Goal: Find contact information: Find contact information

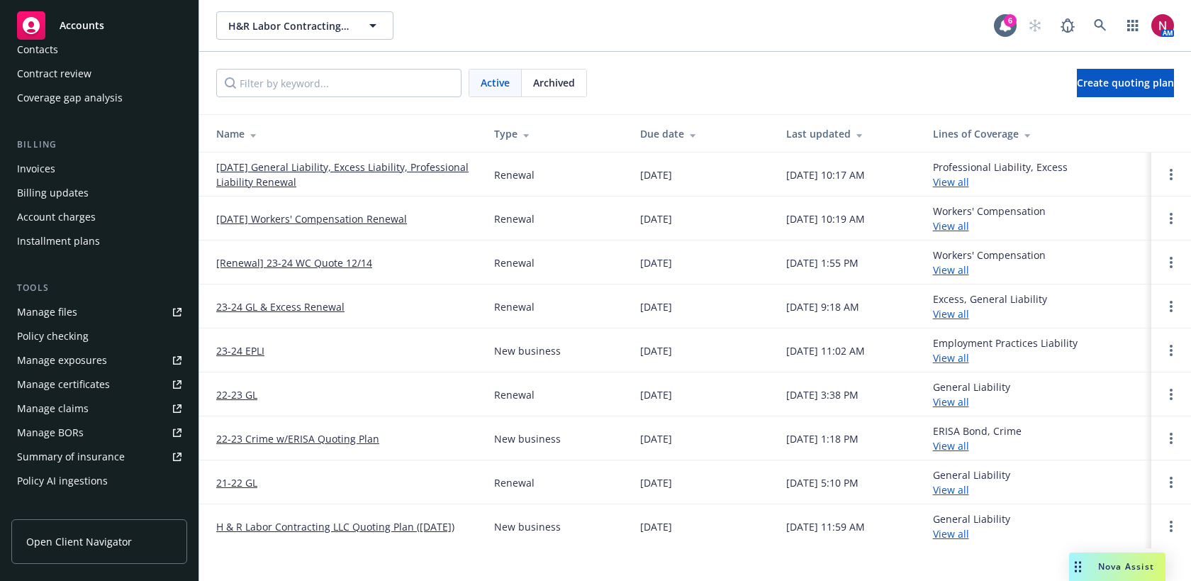
scroll to position [170, 0]
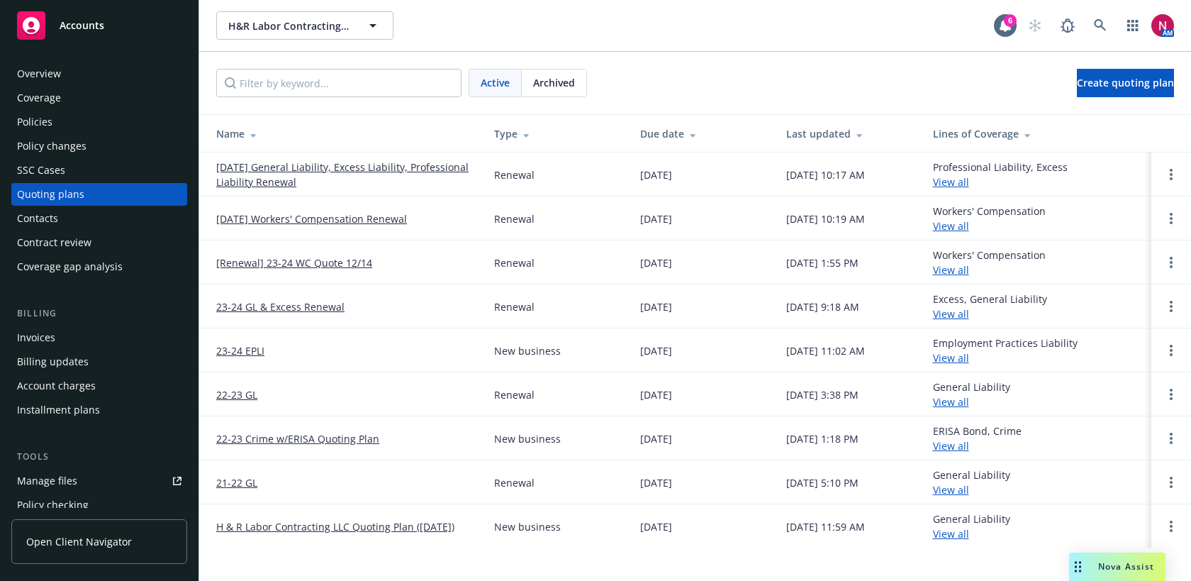
click at [46, 113] on div "Policies" at bounding box center [34, 122] width 35 height 23
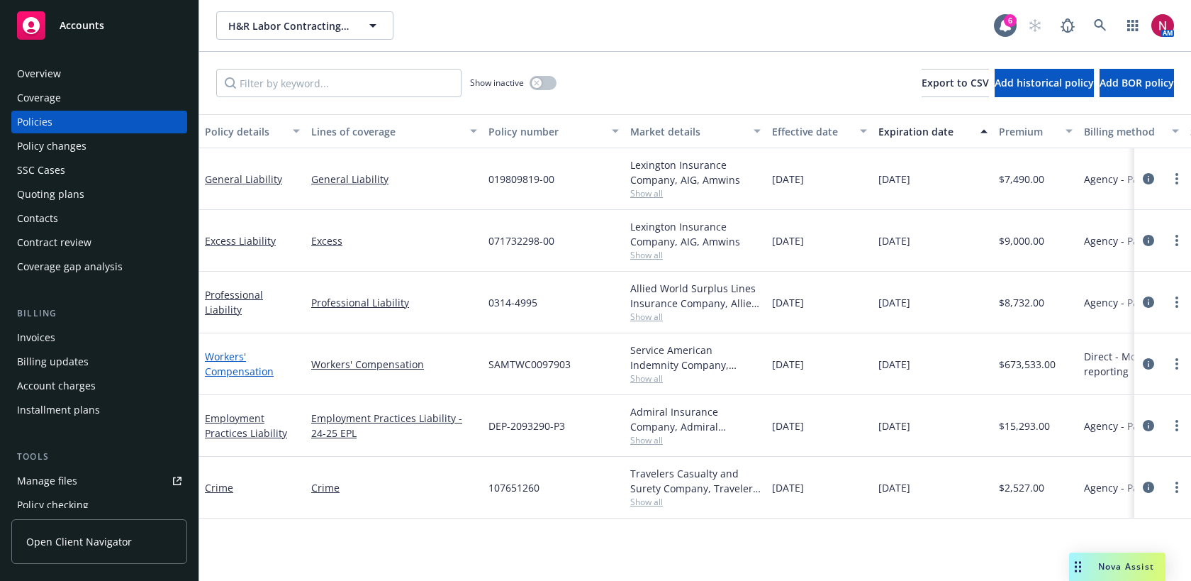
click at [240, 370] on link "Workers' Compensation" at bounding box center [239, 364] width 69 height 28
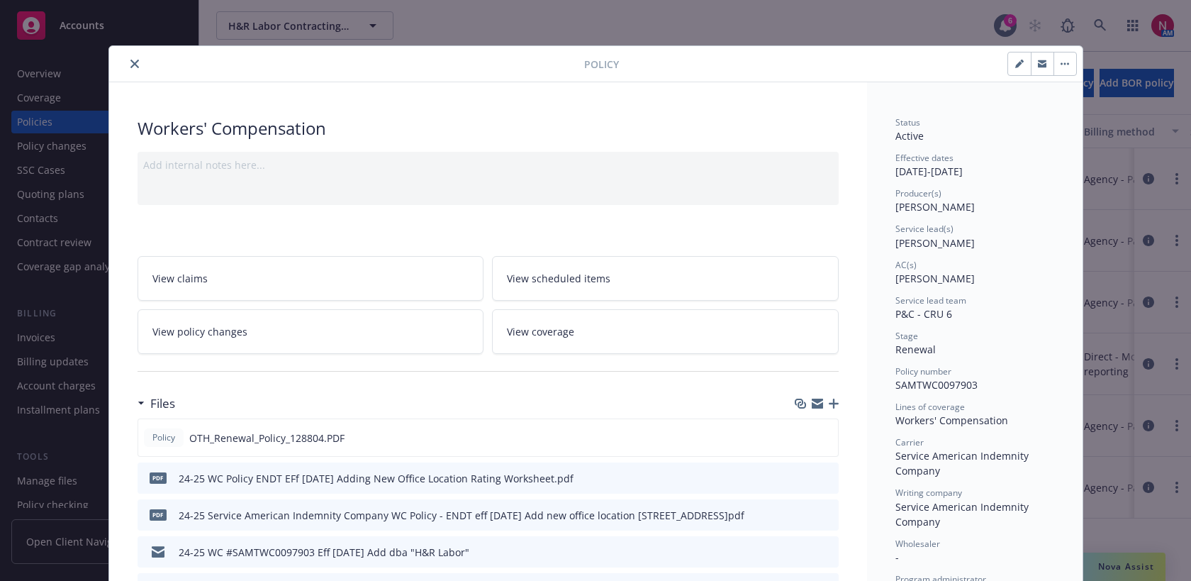
click at [131, 59] on button "close" at bounding box center [134, 63] width 17 height 17
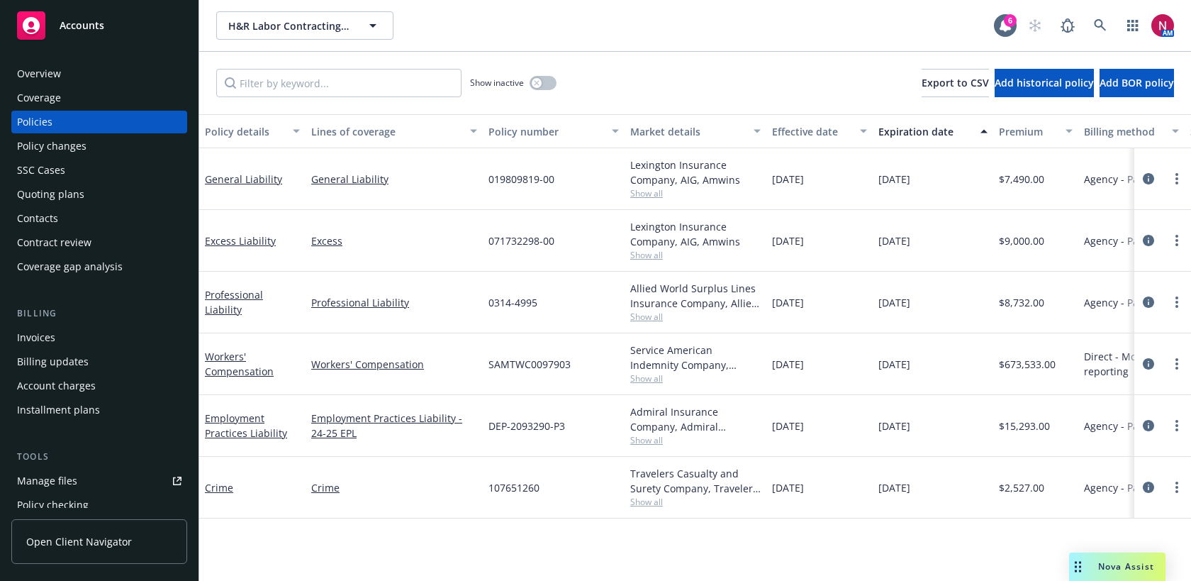
click at [79, 80] on div "Overview" at bounding box center [99, 73] width 165 height 23
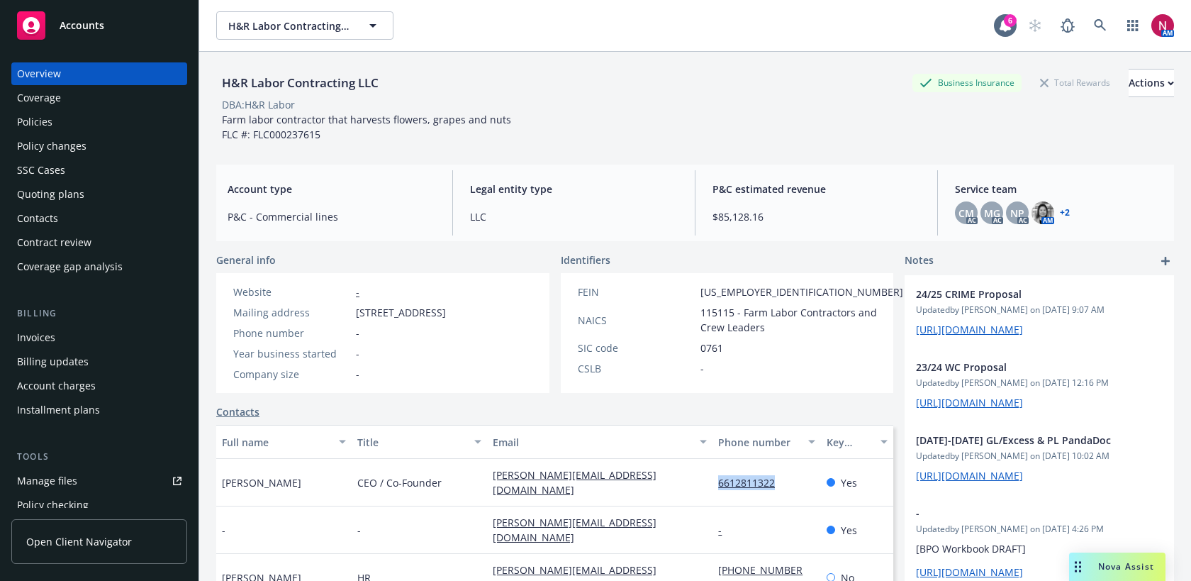
drag, startPoint x: 789, startPoint y: 488, endPoint x: 719, endPoint y: 488, distance: 70.2
click at [719, 488] on div "6612811322" at bounding box center [767, 483] width 108 height 48
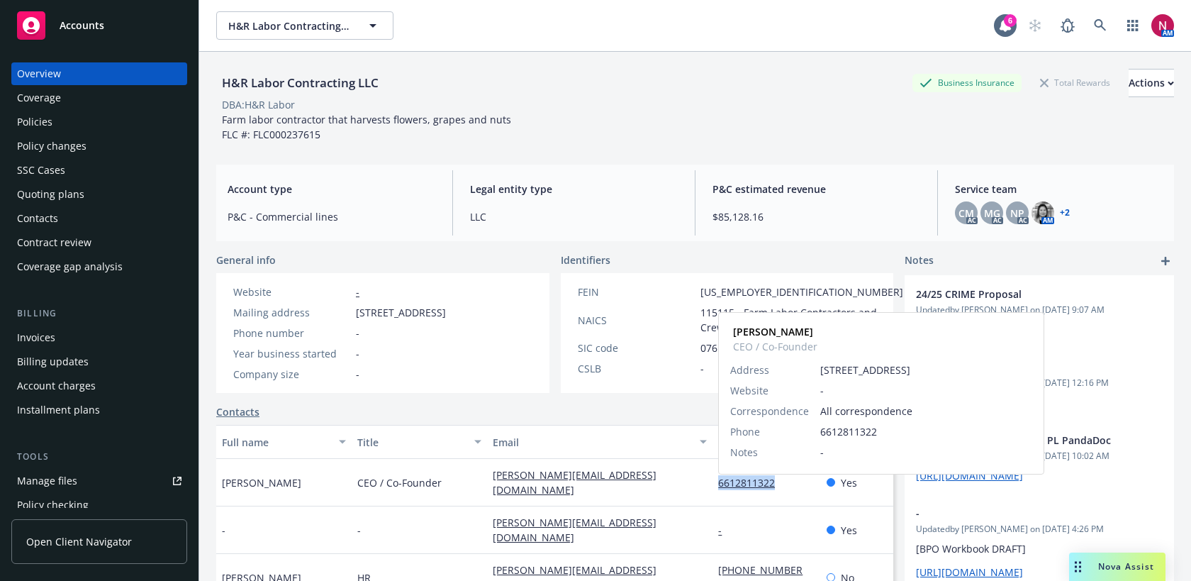
copy link "6612811322"
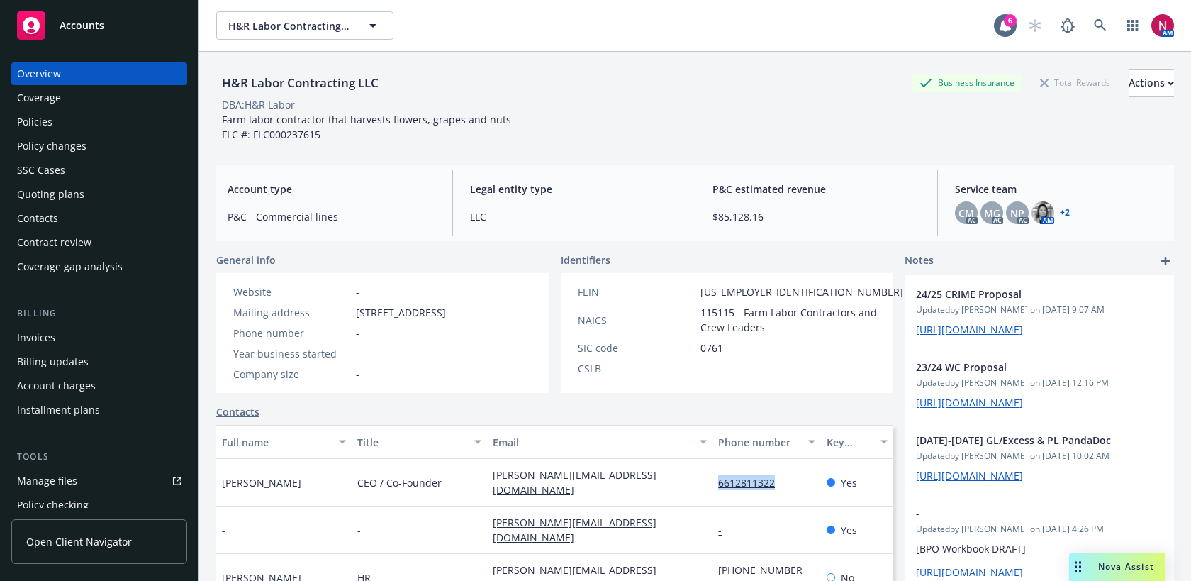
click at [29, 126] on div "Policies" at bounding box center [34, 122] width 35 height 23
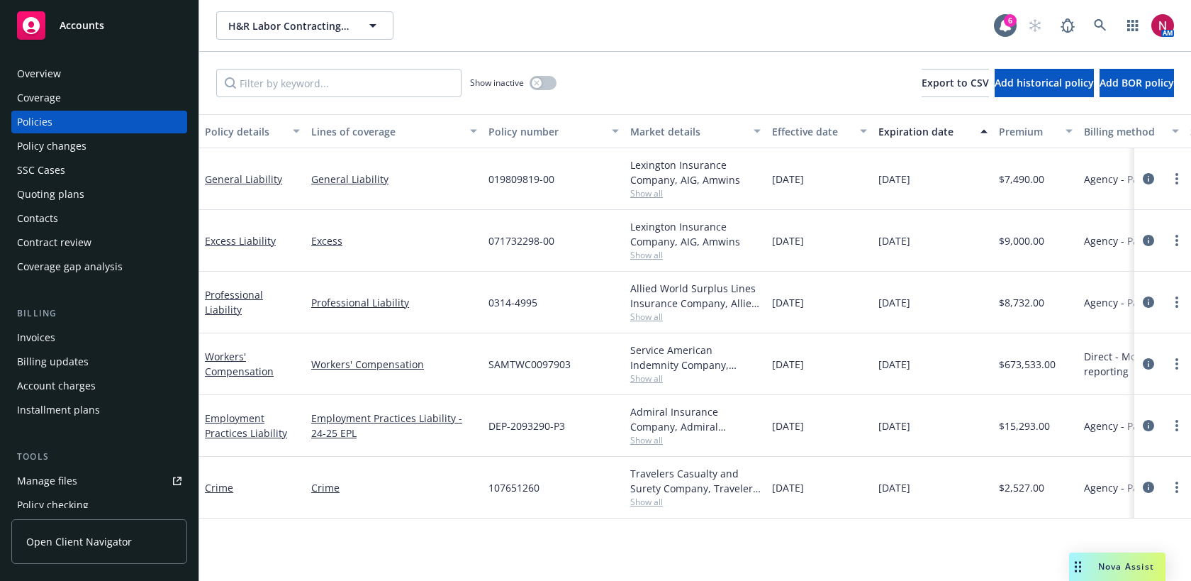
click at [61, 67] on div "Overview" at bounding box center [99, 73] width 165 height 23
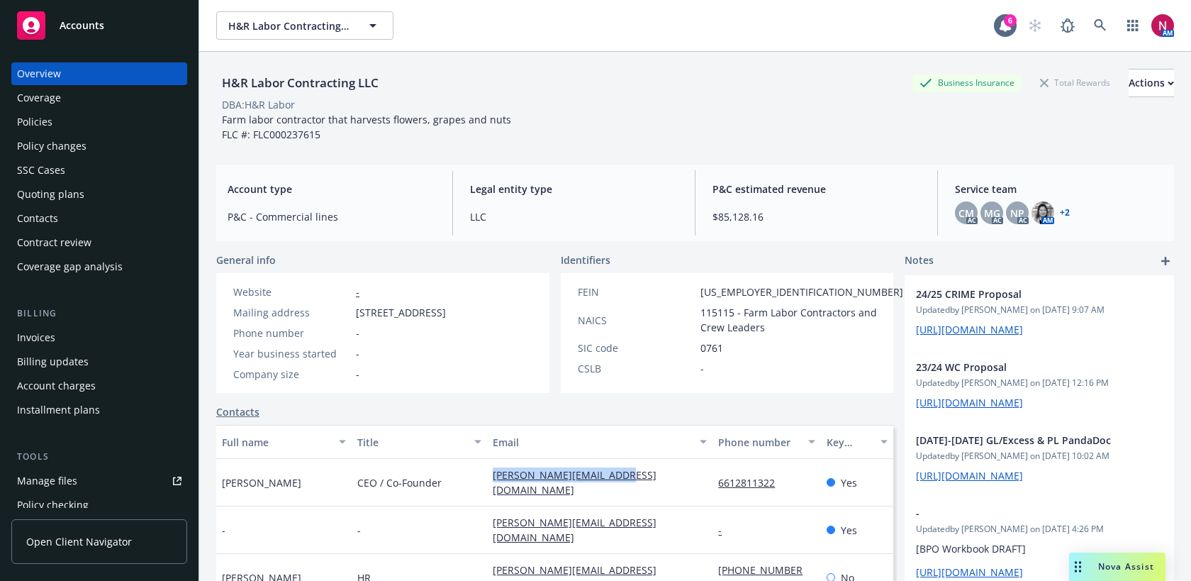
drag, startPoint x: 640, startPoint y: 489, endPoint x: 491, endPoint y: 487, distance: 148.9
click at [491, 487] on div "[PERSON_NAME][EMAIL_ADDRESS][DOMAIN_NAME]" at bounding box center [599, 483] width 225 height 48
copy link "[PERSON_NAME][EMAIL_ADDRESS][DOMAIN_NAME]"
drag, startPoint x: 710, startPoint y: 487, endPoint x: 775, endPoint y: 489, distance: 64.6
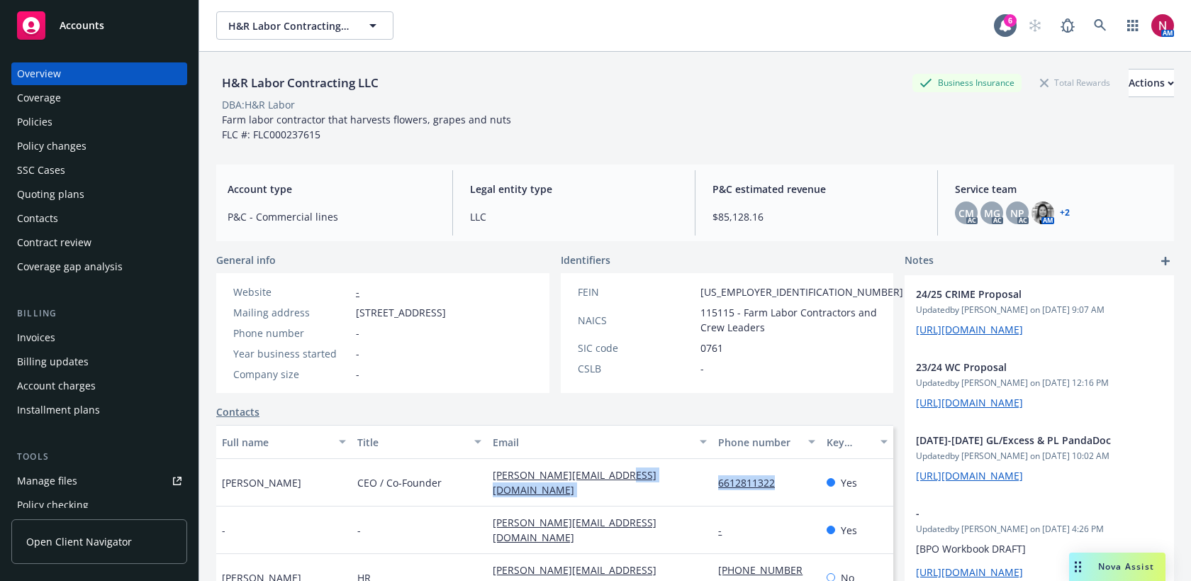
click at [775, 489] on div "[PERSON_NAME] CEO / Co-Founder [PERSON_NAME][EMAIL_ADDRESS][DOMAIN_NAME] 661281…" at bounding box center [554, 483] width 677 height 48
copy div "6612811322"
click at [74, 117] on div "Policies" at bounding box center [99, 122] width 165 height 23
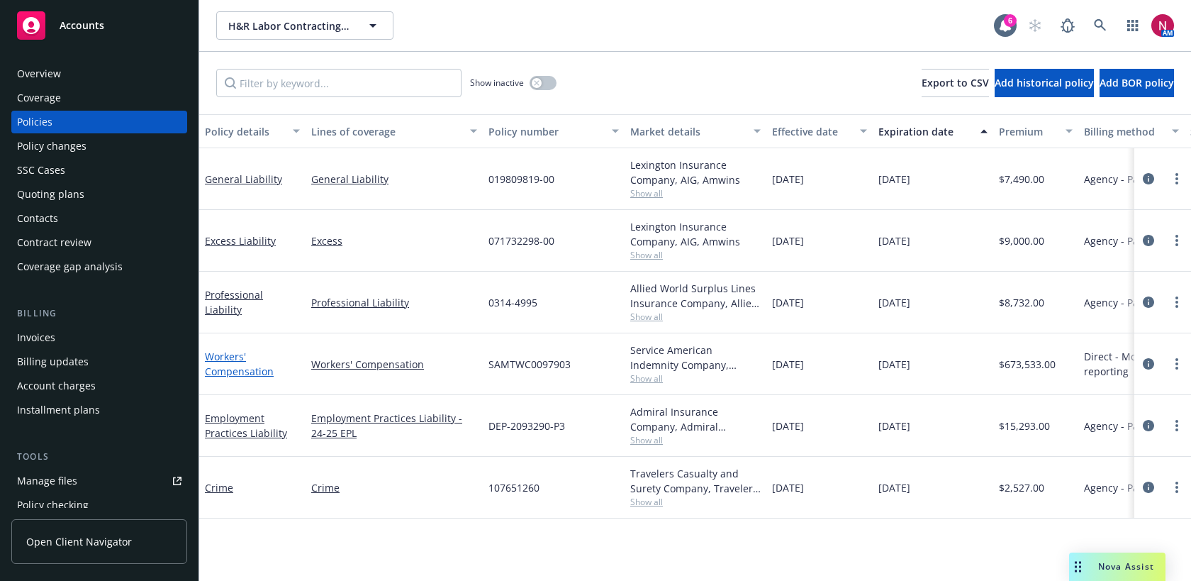
click at [245, 375] on link "Workers' Compensation" at bounding box center [239, 364] width 69 height 28
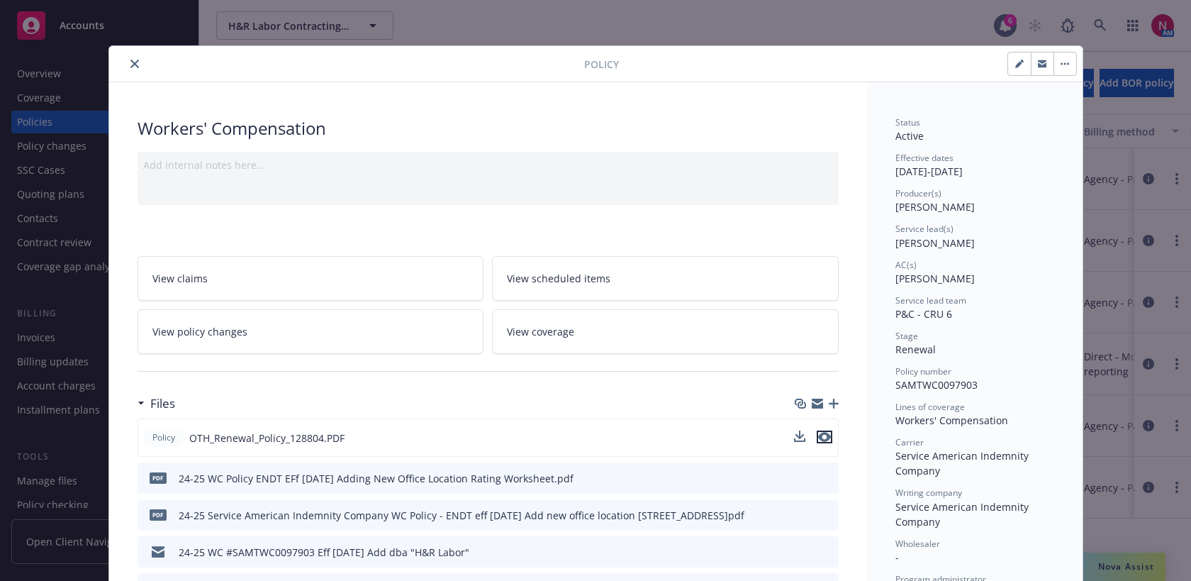
click at [829, 438] on icon "preview file" at bounding box center [824, 437] width 13 height 10
click at [142, 59] on div at bounding box center [349, 63] width 469 height 17
click at [133, 62] on icon "close" at bounding box center [134, 64] width 9 height 9
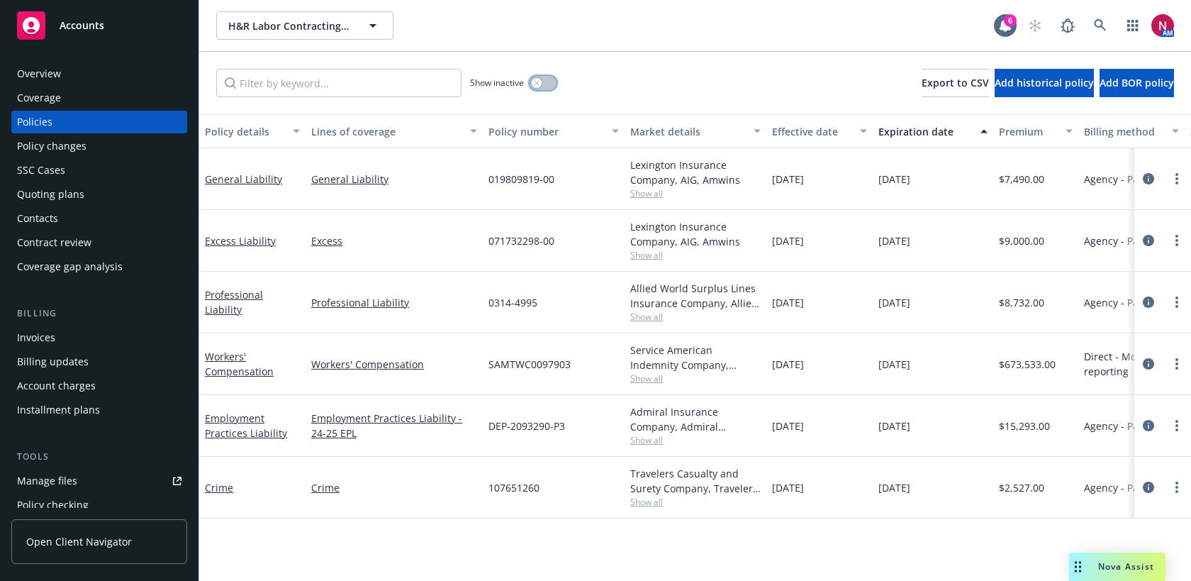
click at [542, 85] on button "button" at bounding box center [543, 83] width 27 height 14
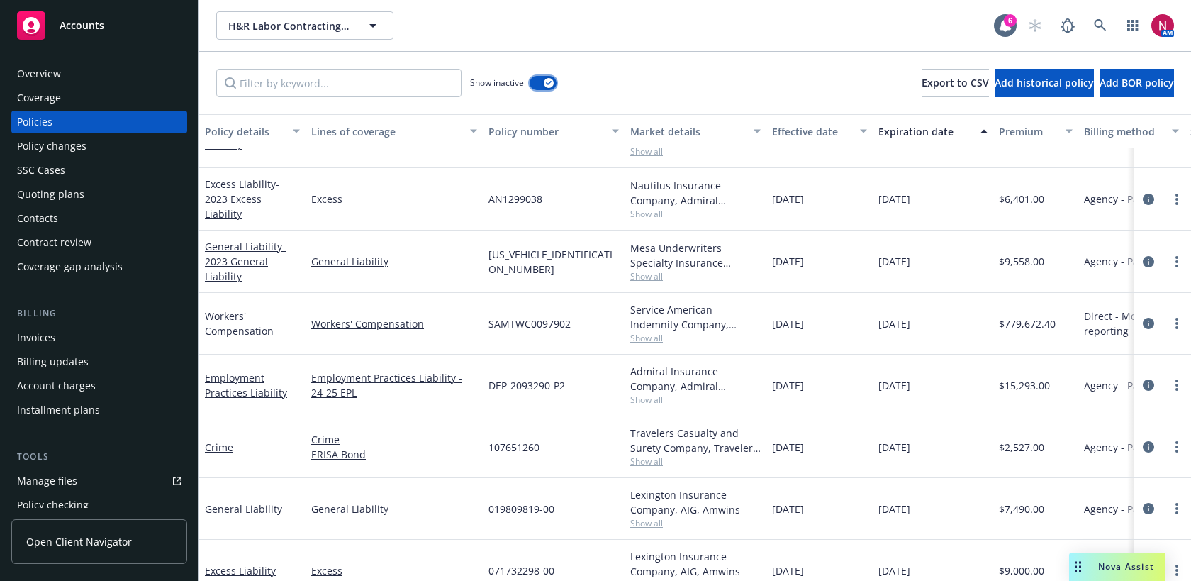
scroll to position [802, 0]
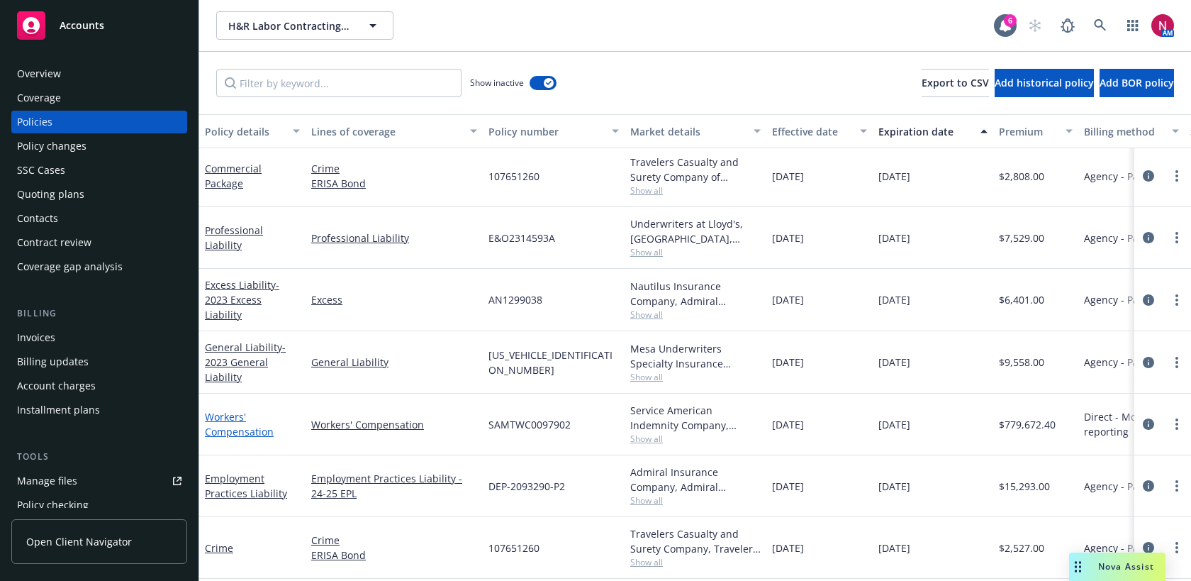
click at [265, 432] on link "Workers' Compensation" at bounding box center [239, 424] width 69 height 28
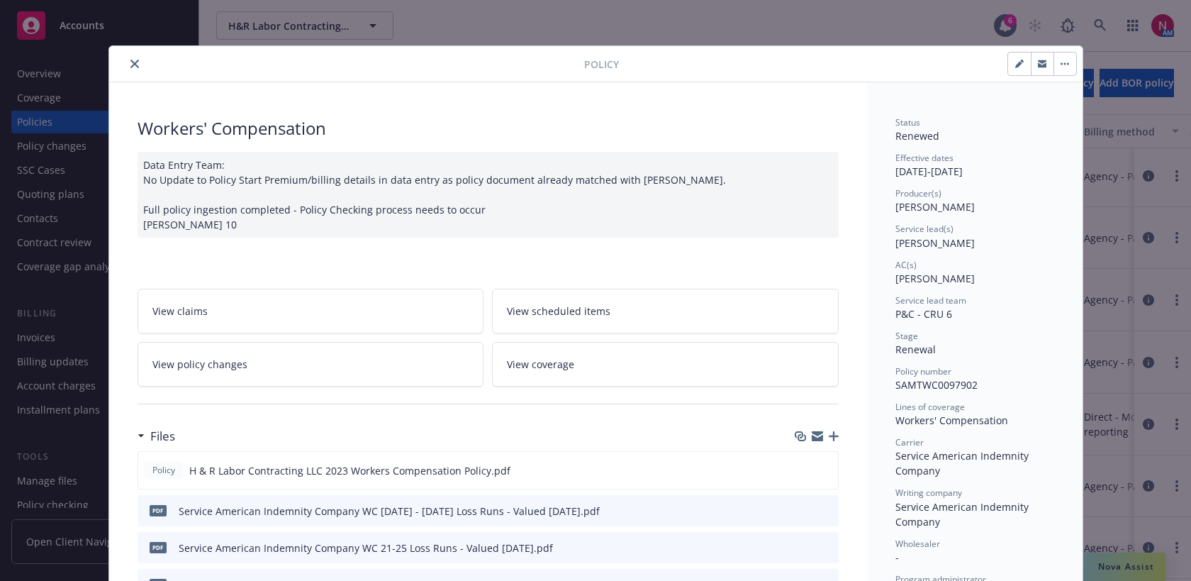
click at [138, 58] on button "close" at bounding box center [134, 63] width 17 height 17
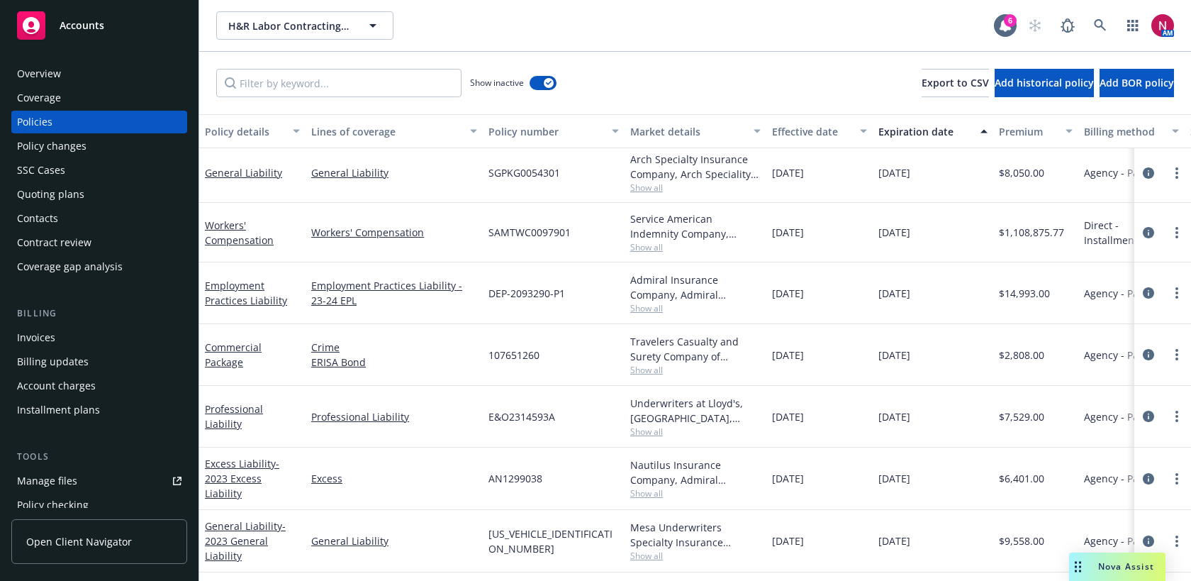
scroll to position [629, 0]
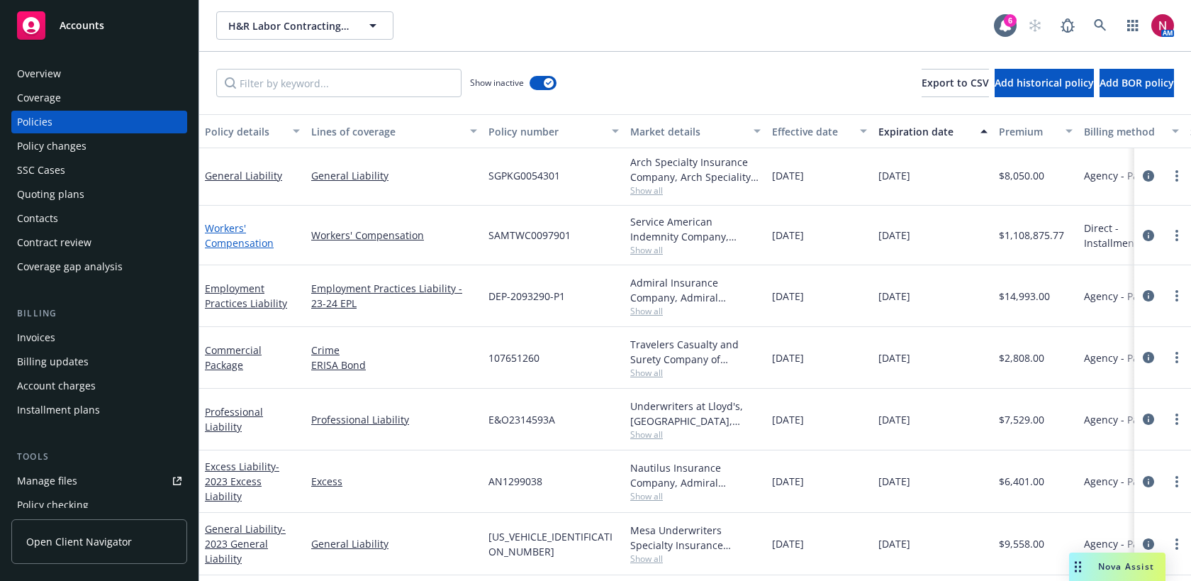
click at [244, 239] on link "Workers' Compensation" at bounding box center [239, 235] width 69 height 28
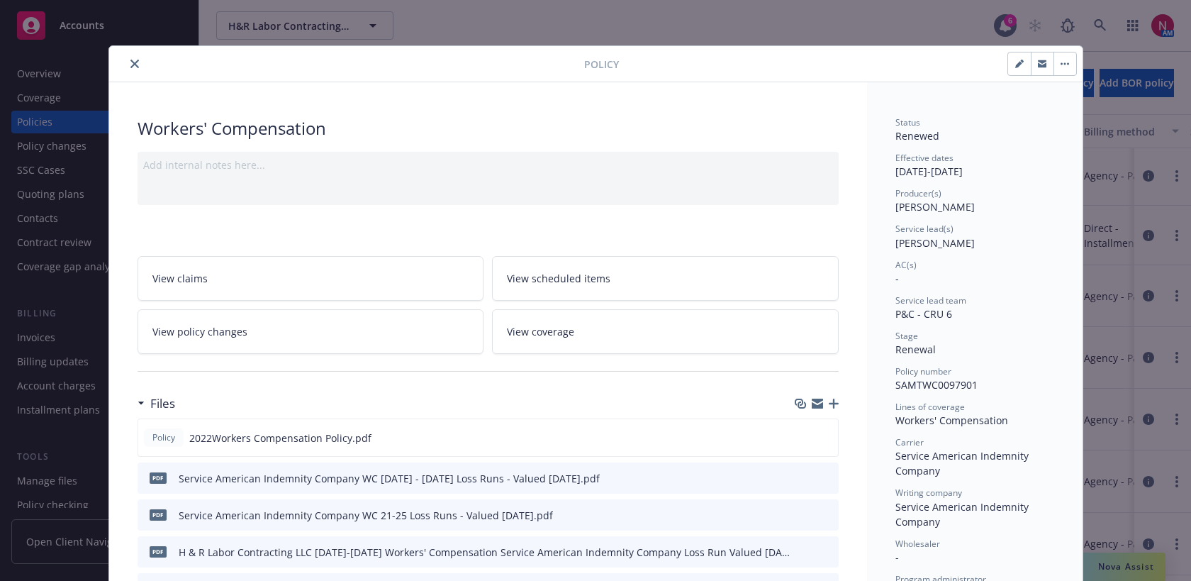
scroll to position [4, 0]
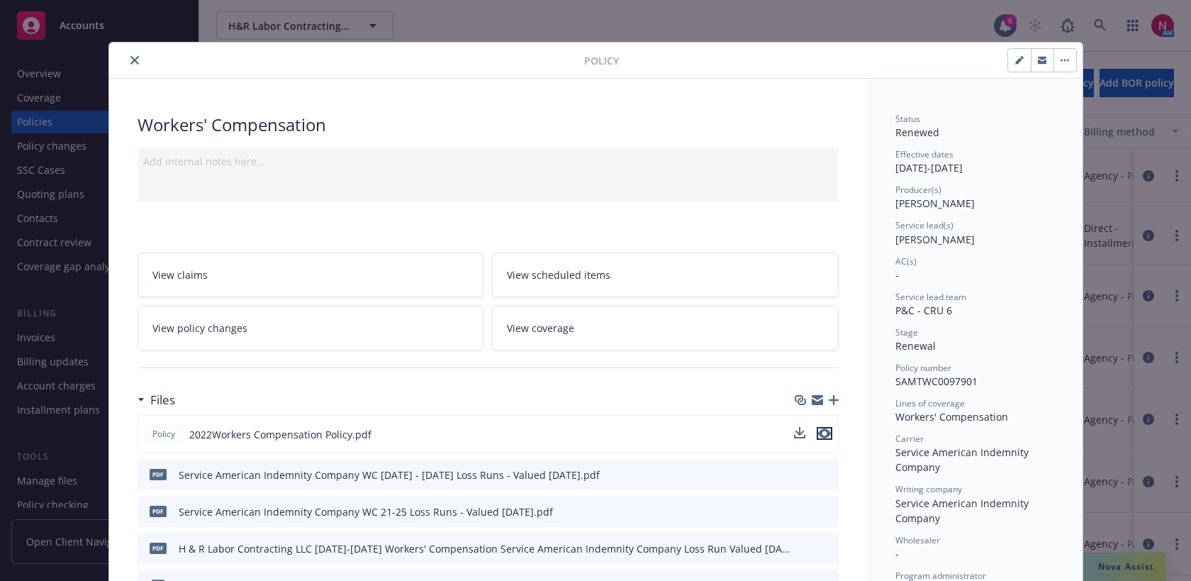
click at [821, 435] on icon "preview file" at bounding box center [824, 433] width 13 height 10
click at [134, 56] on icon "close" at bounding box center [134, 60] width 9 height 9
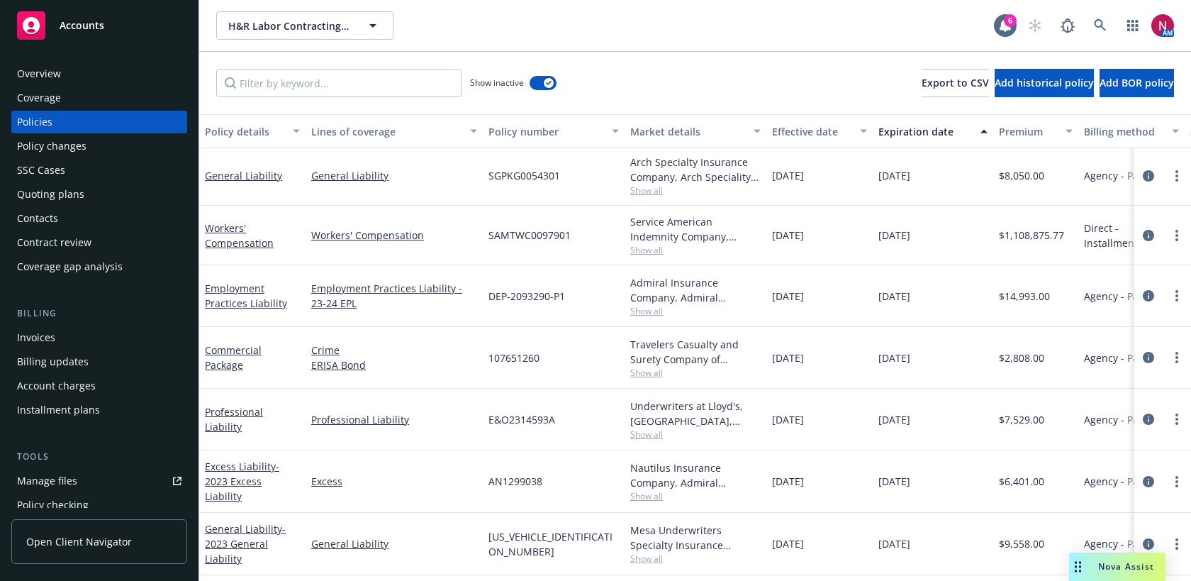
click at [97, 68] on div "Overview" at bounding box center [99, 73] width 165 height 23
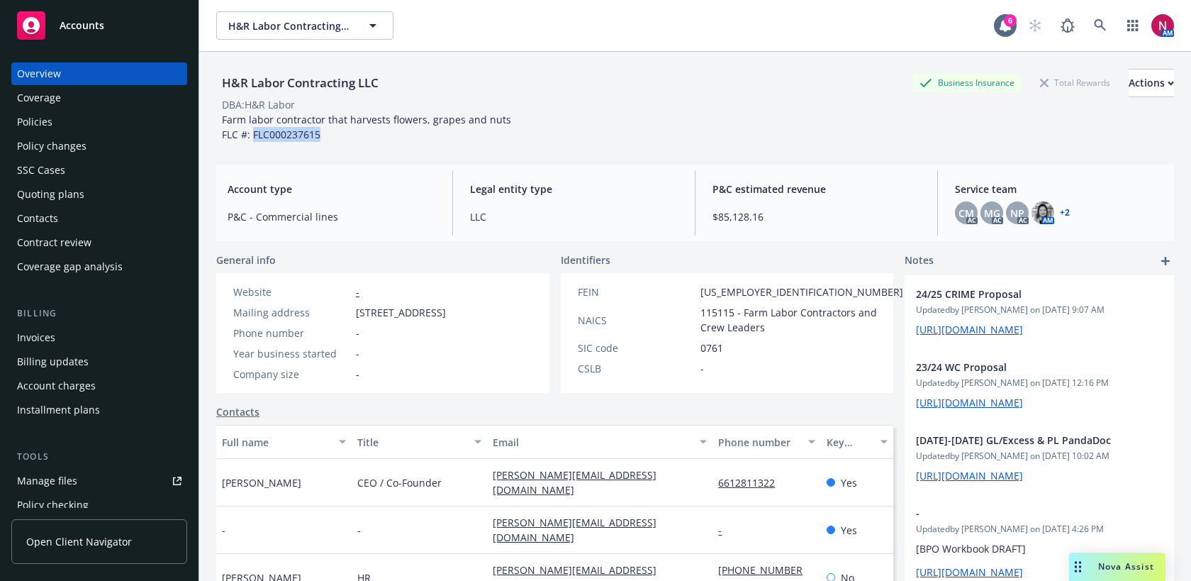
drag, startPoint x: 255, startPoint y: 134, endPoint x: 324, endPoint y: 135, distance: 69.5
click at [324, 135] on div "Farm labor contractor that harvests flowers, grapes and nuts FLC #: FLC000237615" at bounding box center [366, 127] width 301 height 30
copy span "FLC000237615"
click at [279, 129] on span "Farm labor contractor that harvests flowers, grapes and nuts FLC #: FLC000237615" at bounding box center [366, 127] width 289 height 28
drag, startPoint x: 272, startPoint y: 133, endPoint x: 324, endPoint y: 133, distance: 52.5
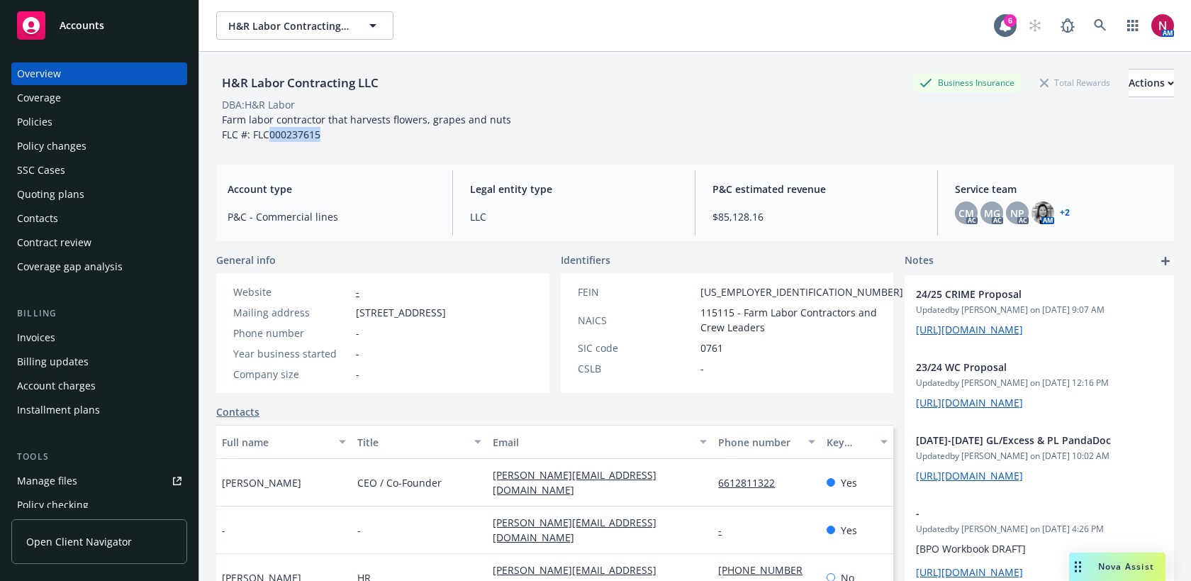
click at [324, 133] on div "Farm labor contractor that harvests flowers, grapes and nuts FLC #: FLC000237615" at bounding box center [366, 127] width 301 height 30
copy span "000237615"
